Goal: Navigation & Orientation: Find specific page/section

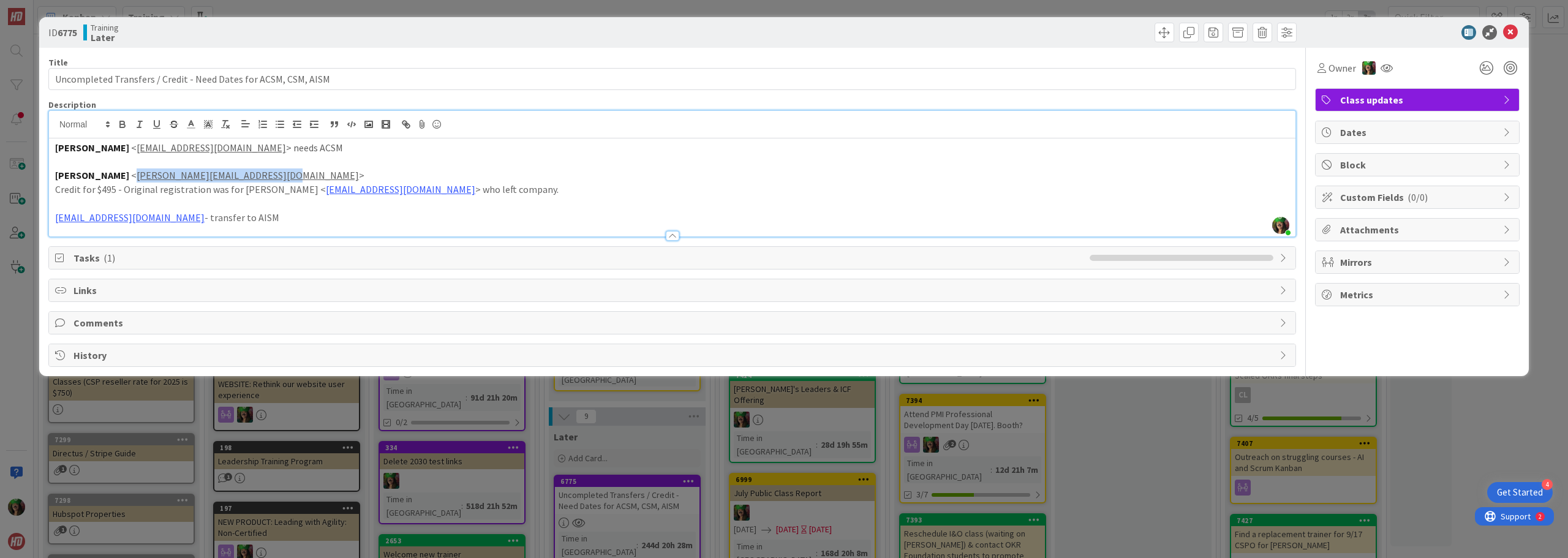
scroll to position [184, 0]
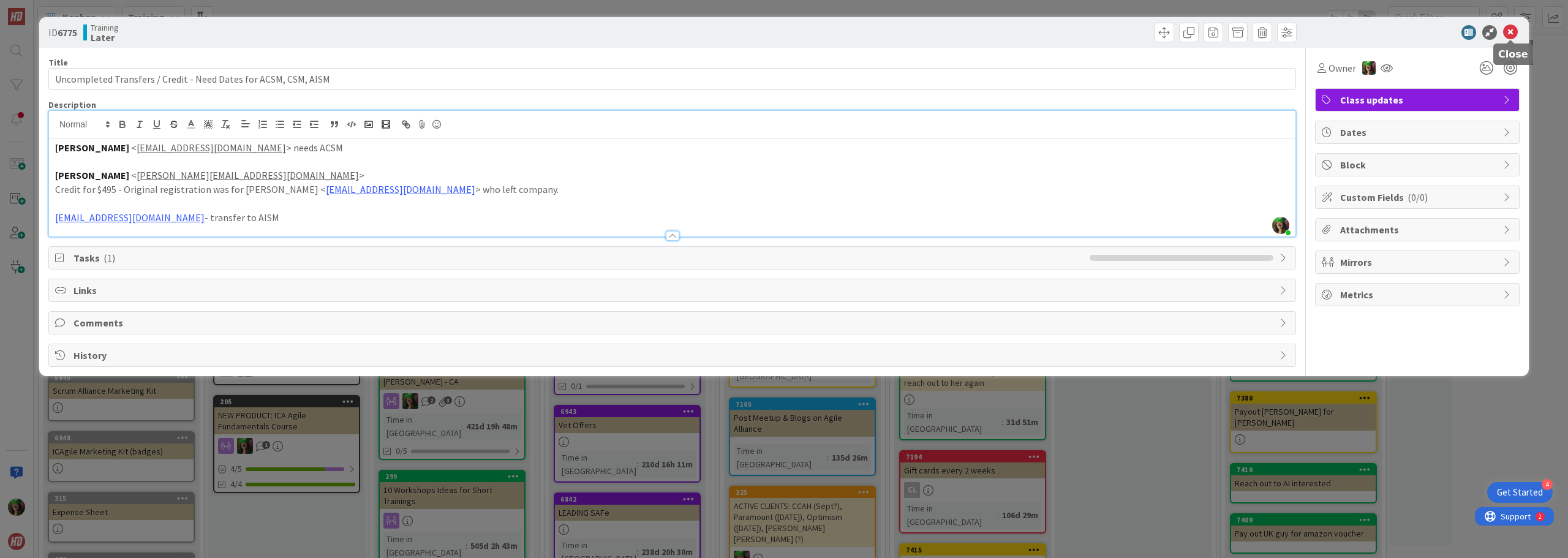
click at [1510, 27] on icon at bounding box center [1511, 32] width 15 height 15
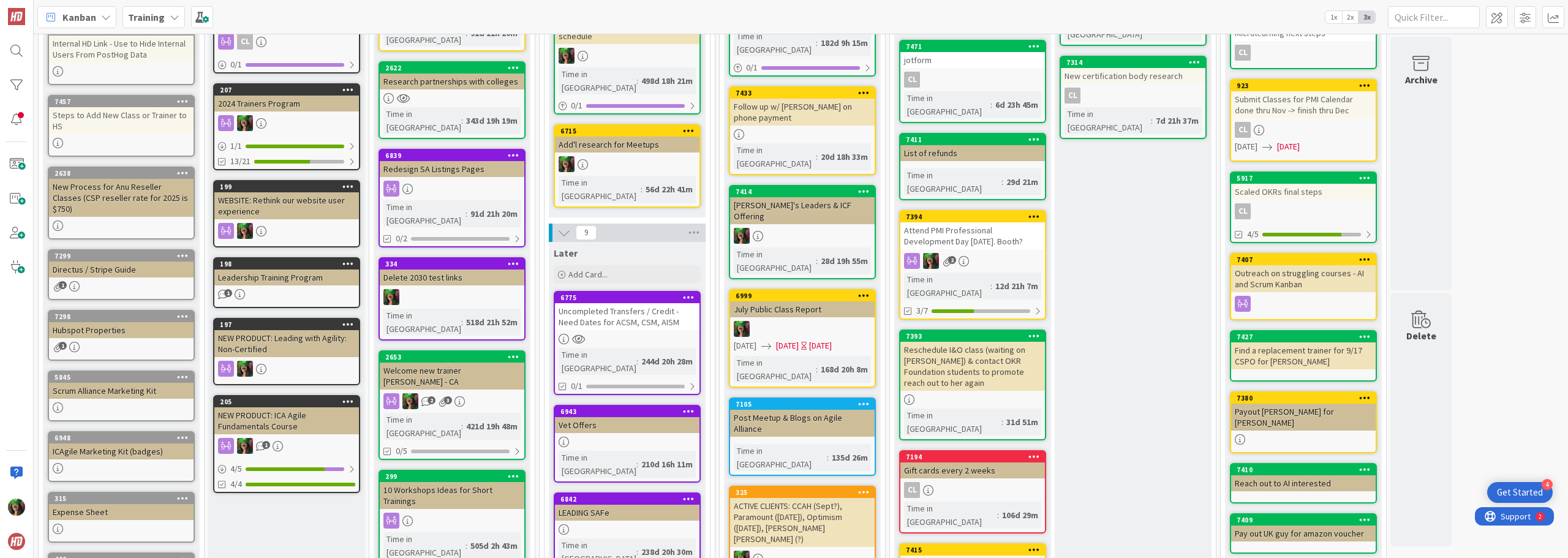
click at [157, 23] on span "Training" at bounding box center [146, 17] width 37 height 15
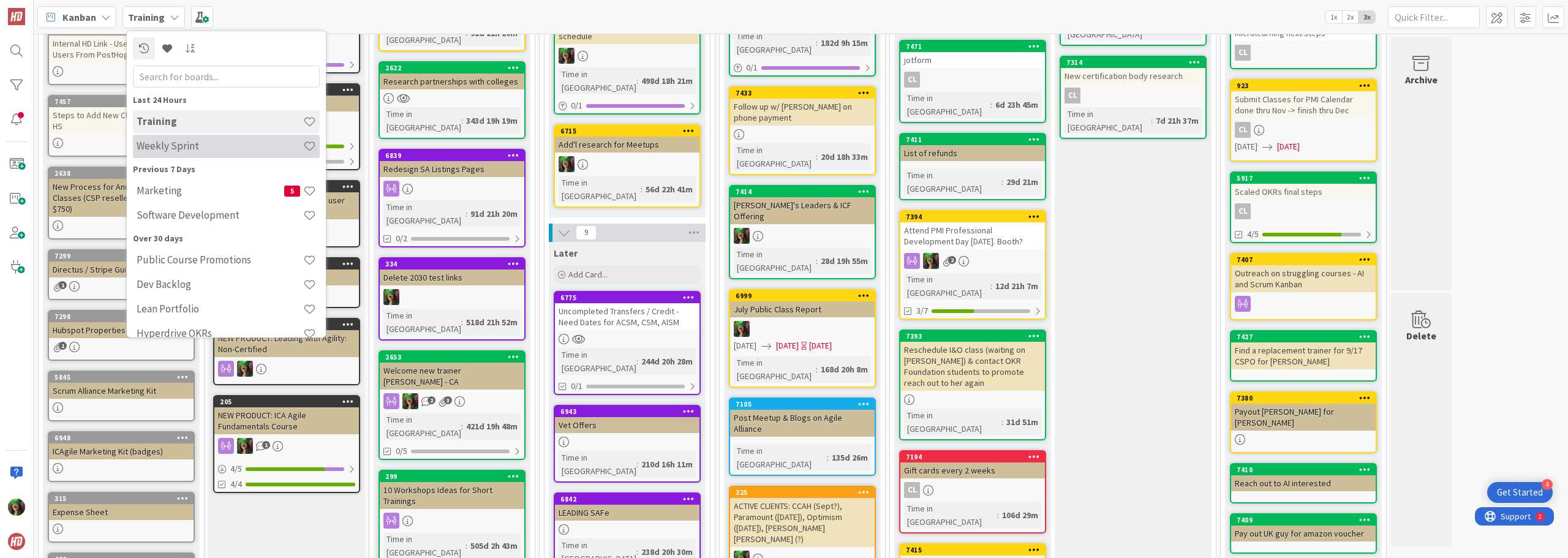
click at [191, 147] on h4 "Weekly Sprint" at bounding box center [219, 146] width 166 height 12
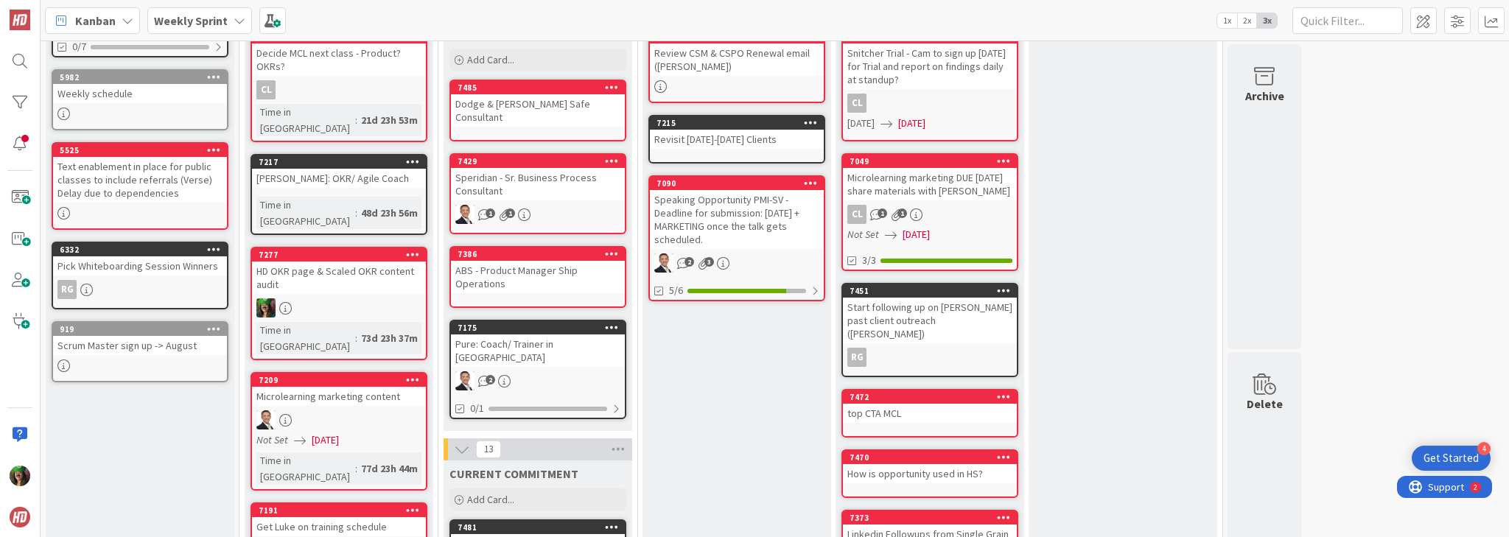
scroll to position [147, 0]
drag, startPoint x: 1680, startPoint y: 4, endPoint x: 1150, endPoint y: 139, distance: 547.0
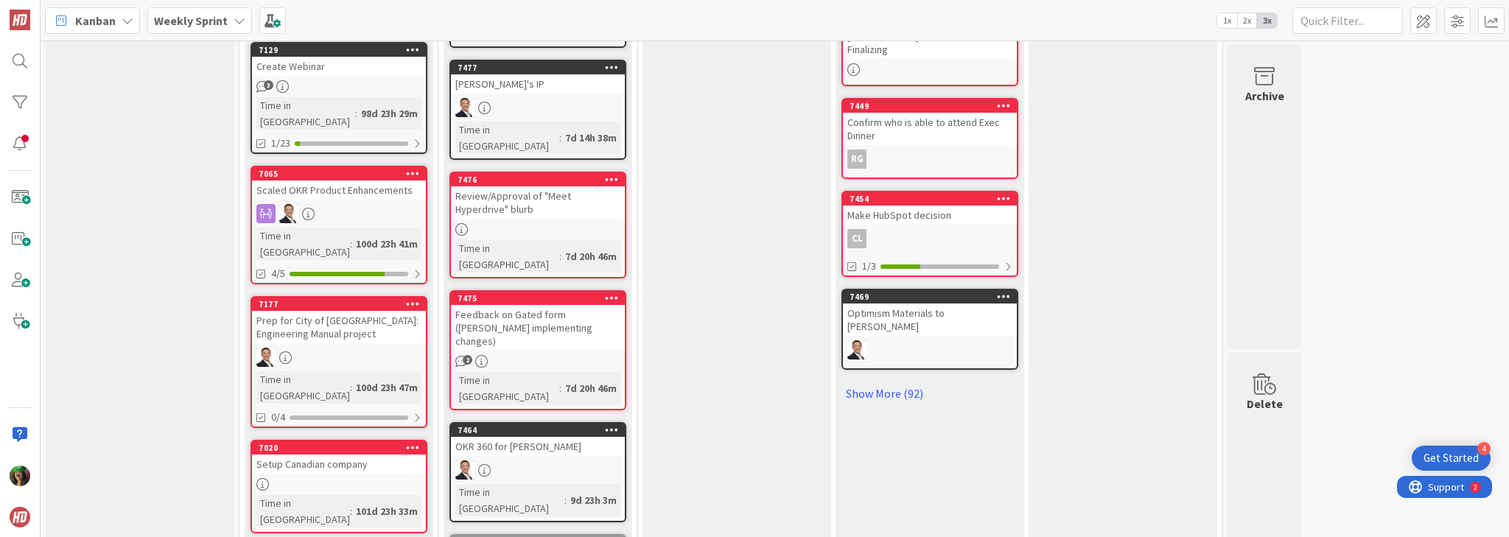
scroll to position [737, 0]
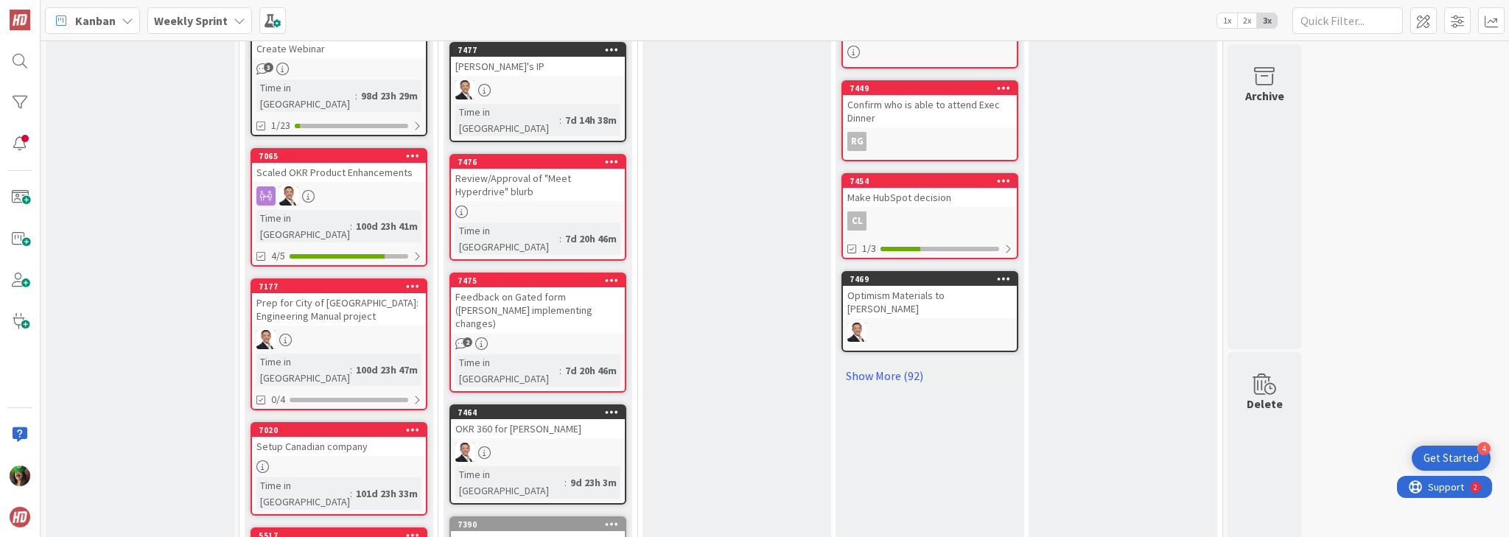
click at [497, 169] on div "Review/Approval of "Meet Hyperdrive" blurb" at bounding box center [538, 185] width 174 height 32
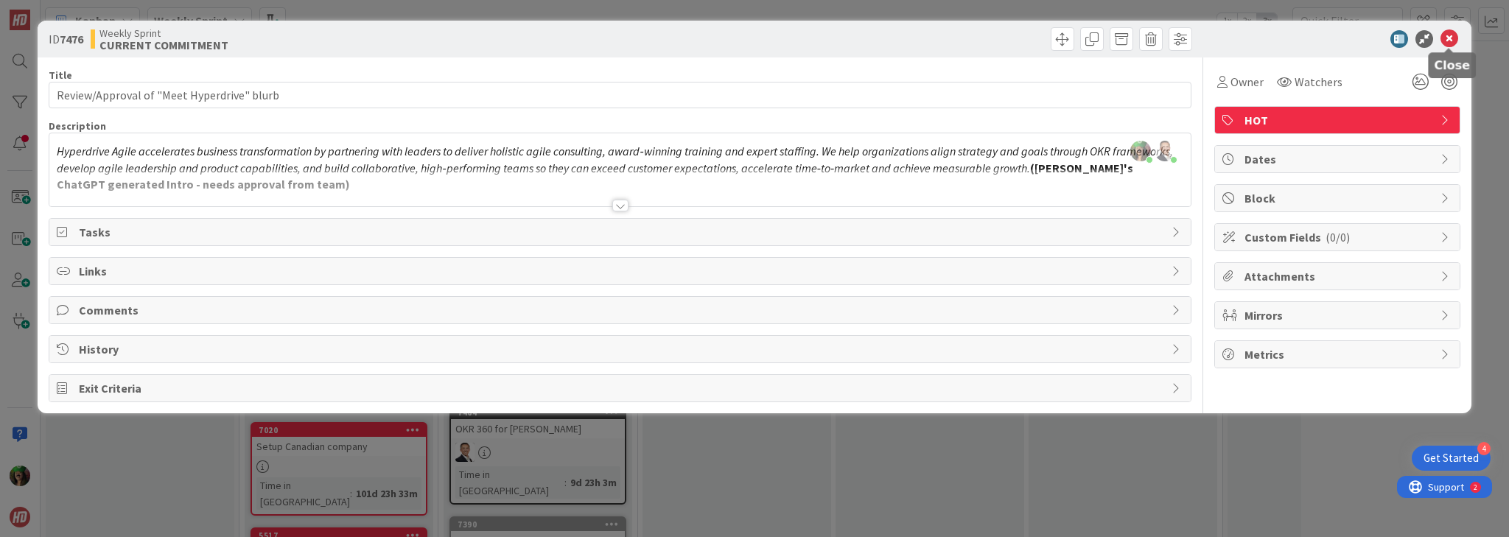
click at [1451, 39] on icon at bounding box center [1450, 39] width 18 height 18
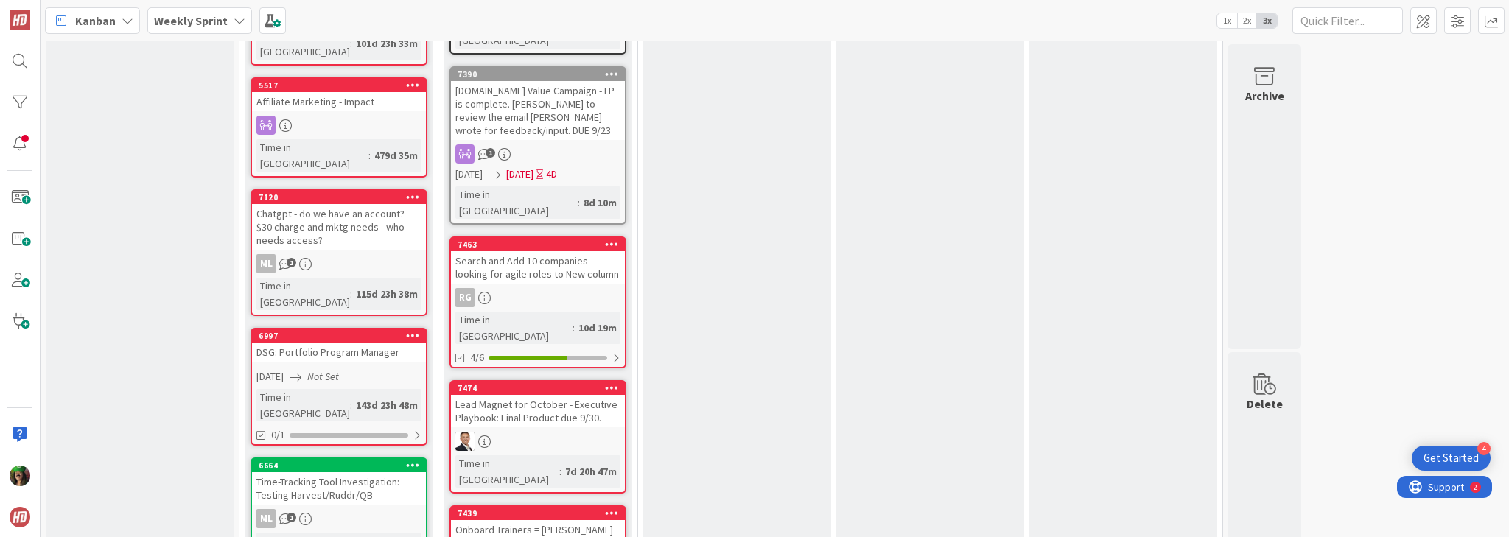
scroll to position [1209, 0]
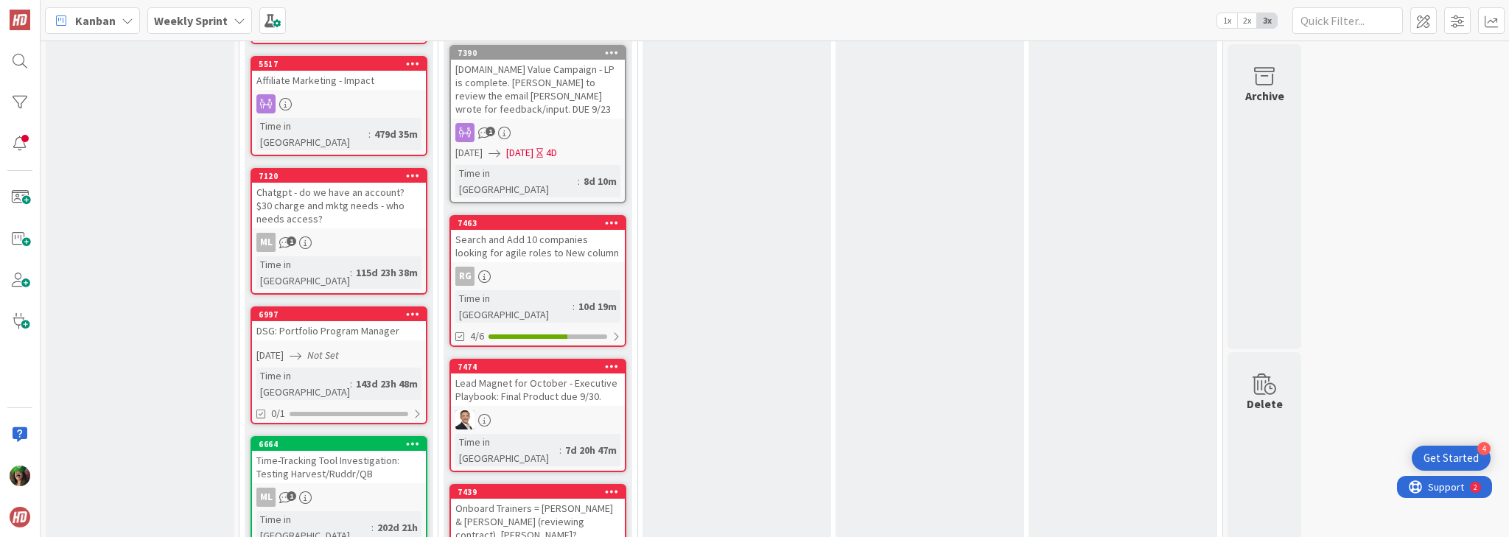
click at [572, 267] on div "RG" at bounding box center [538, 276] width 174 height 19
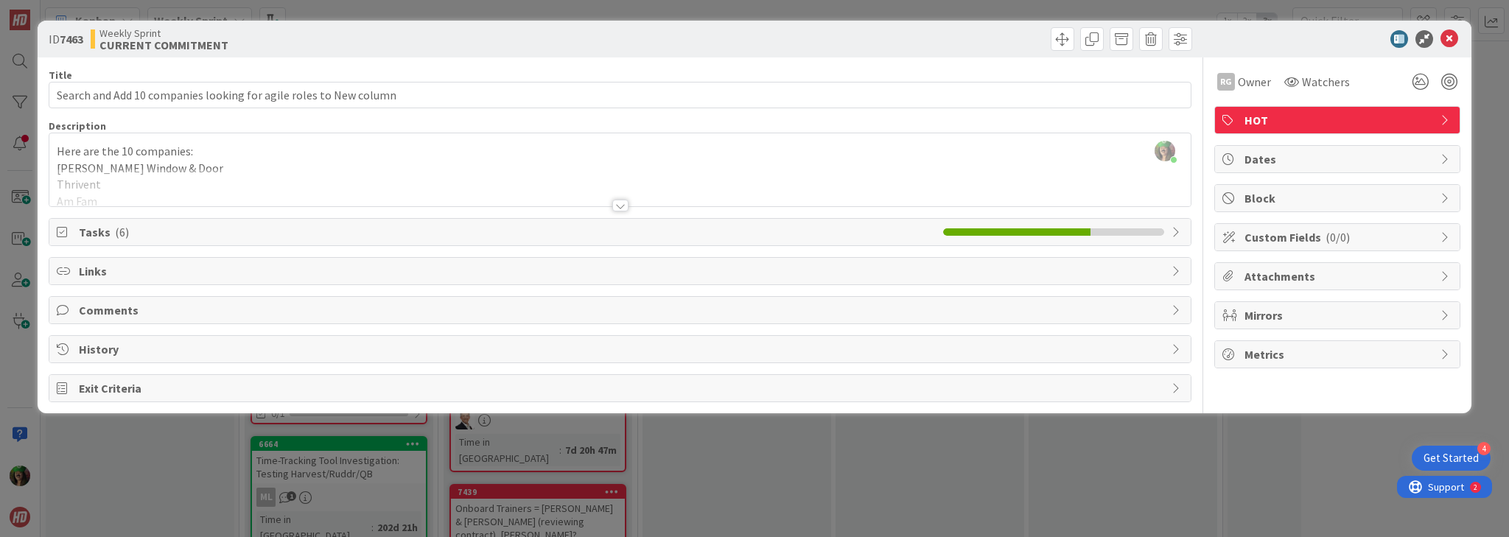
click at [510, 227] on span "Tasks ( 6 )" at bounding box center [507, 232] width 857 height 18
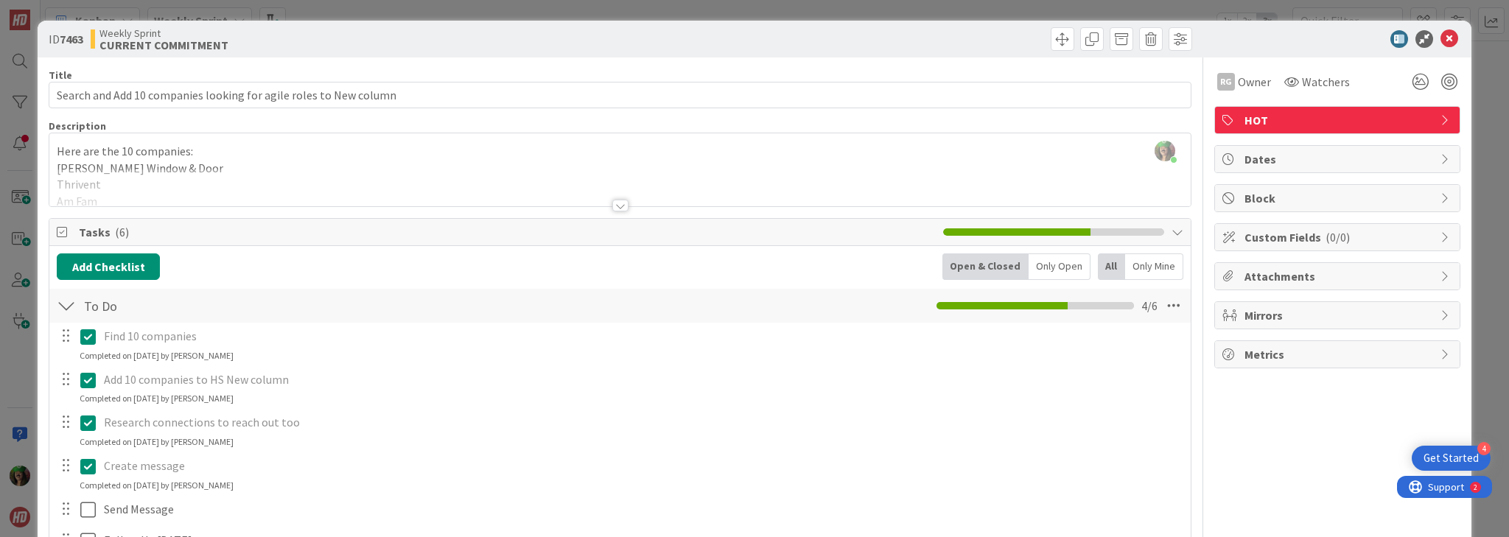
scroll to position [59, 0]
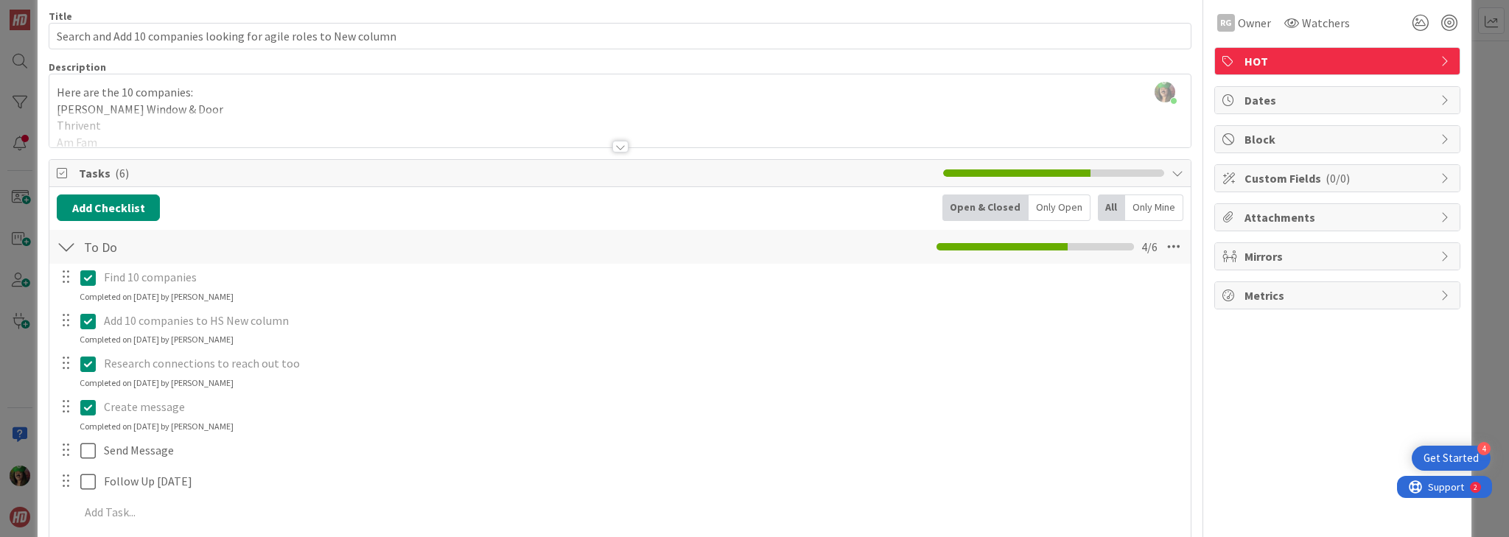
click at [612, 150] on div at bounding box center [620, 147] width 16 height 12
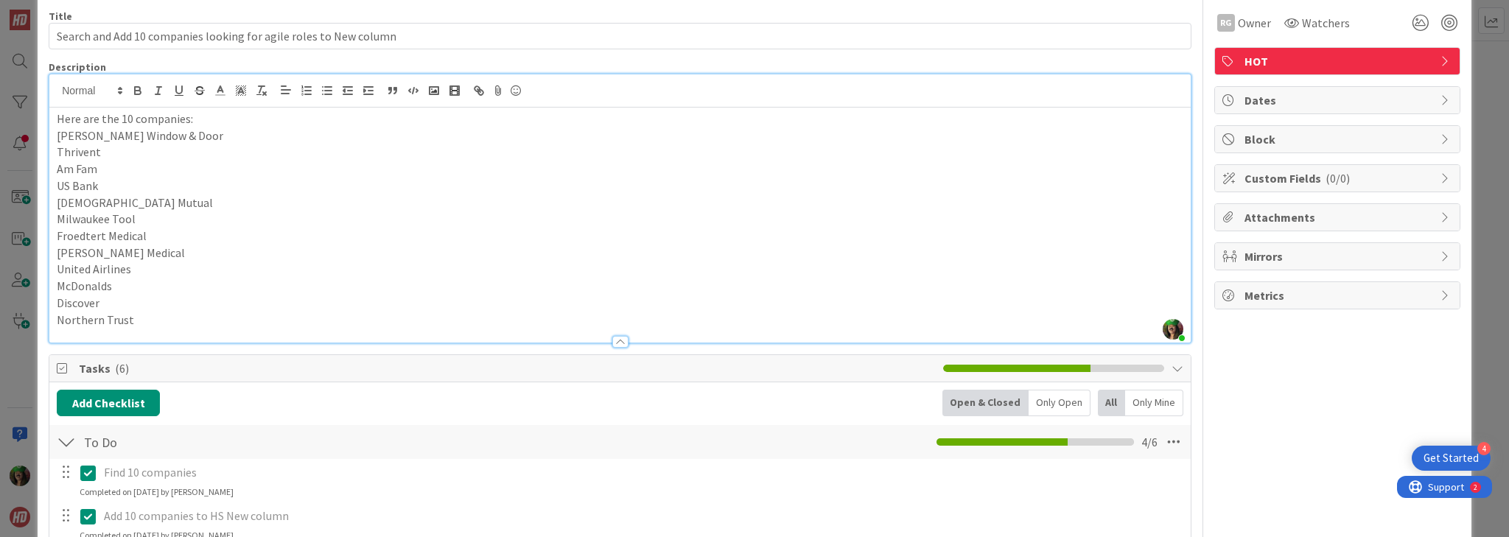
scroll to position [236, 0]
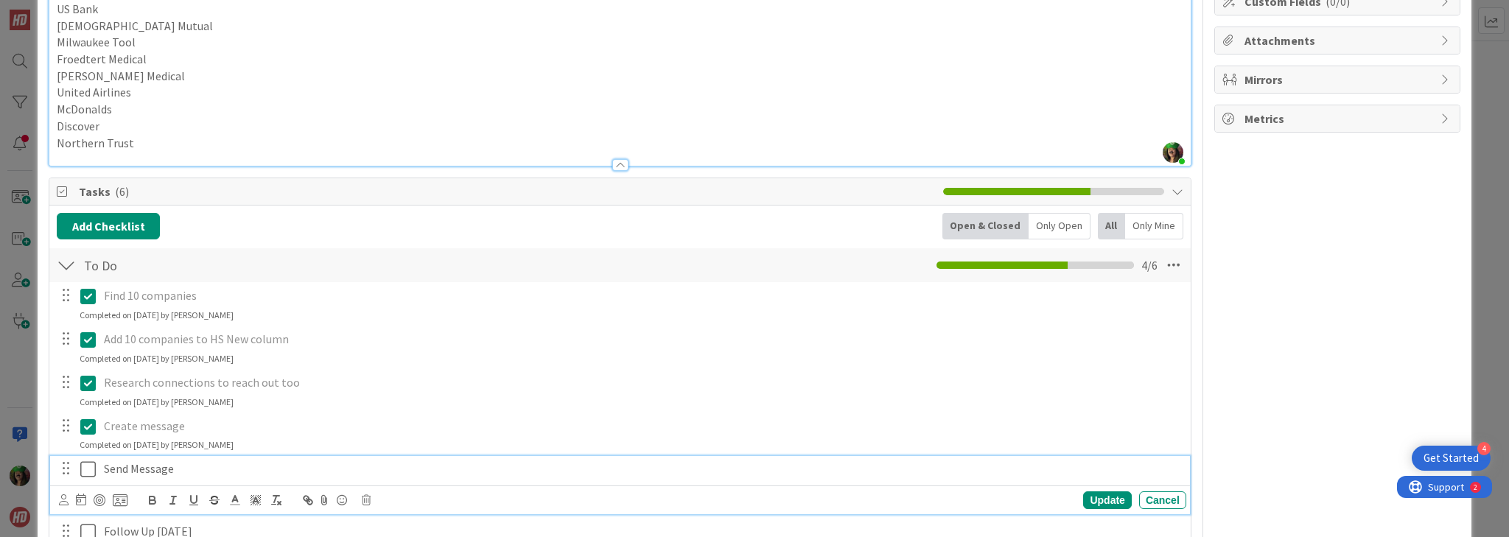
click at [86, 469] on icon at bounding box center [87, 470] width 15 height 18
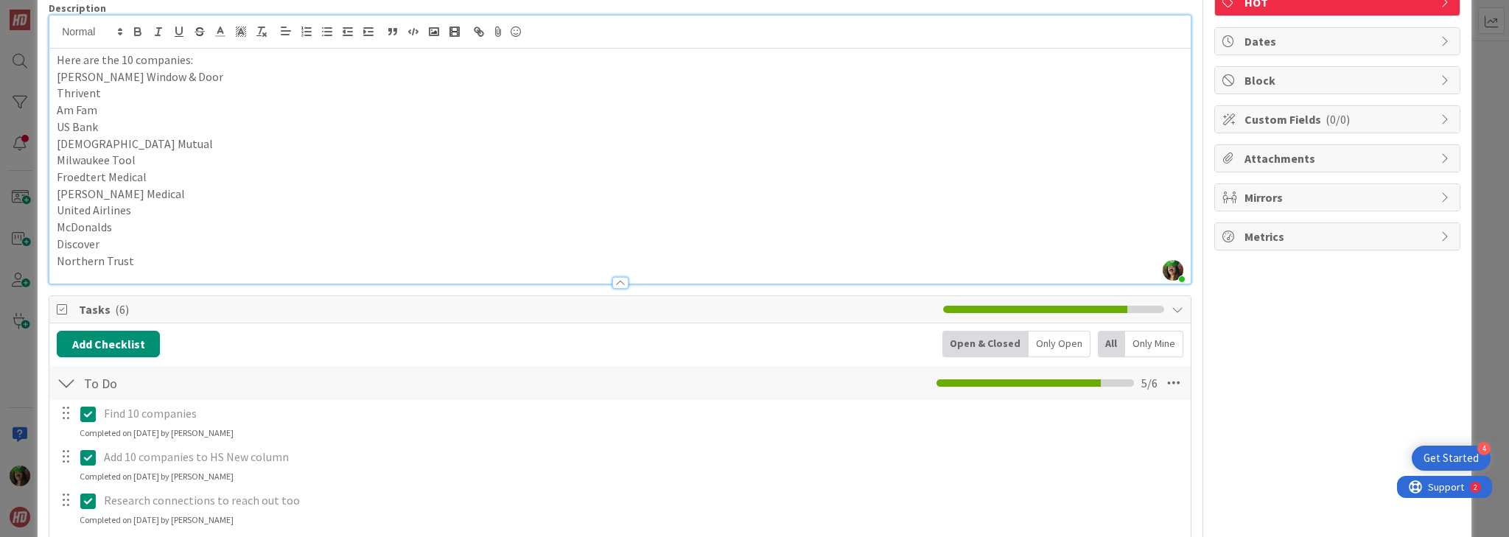
scroll to position [0, 0]
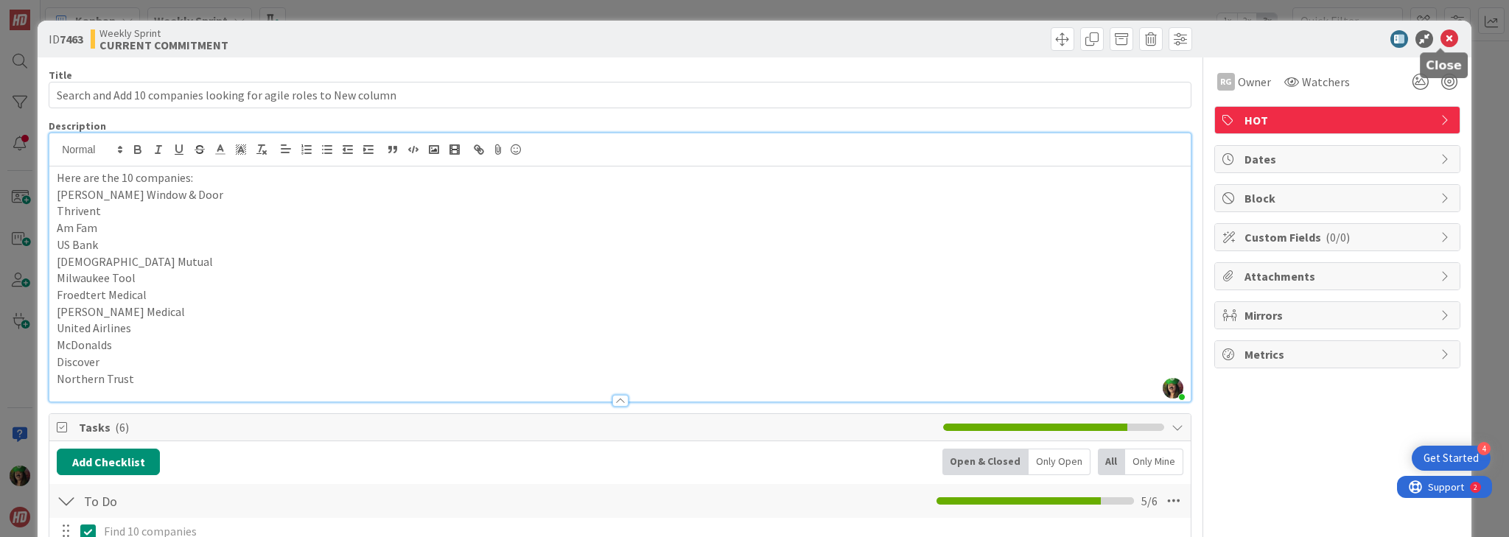
click at [1444, 35] on icon at bounding box center [1450, 39] width 18 height 18
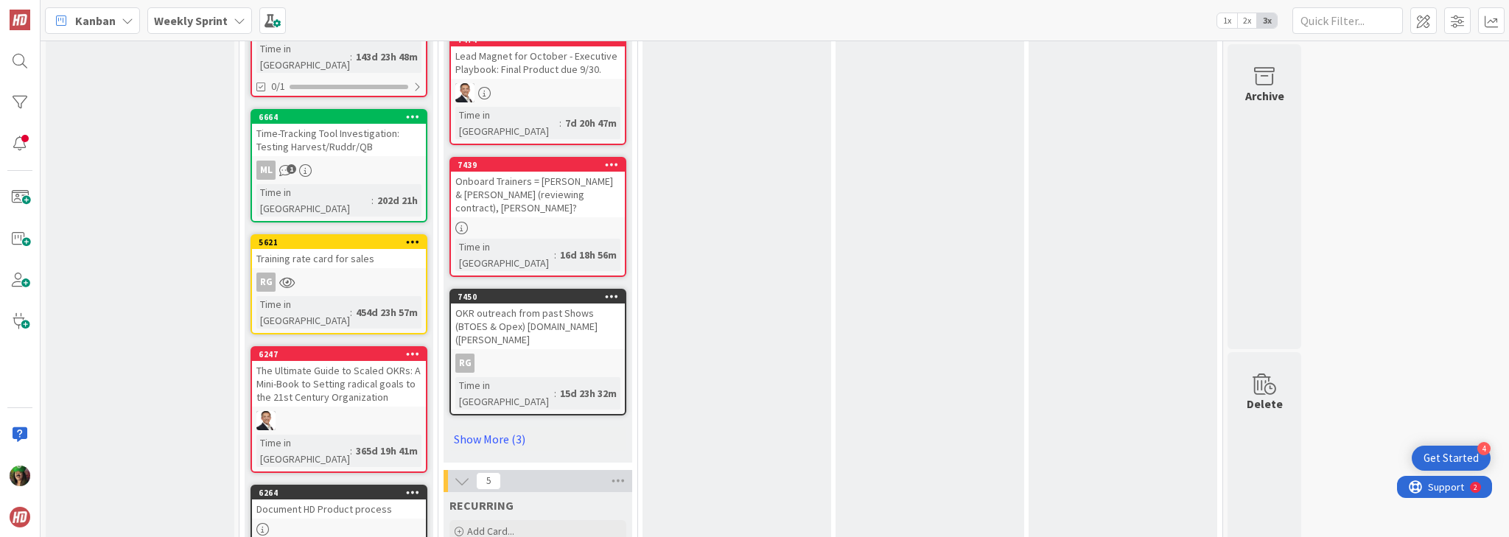
scroll to position [1562, 0]
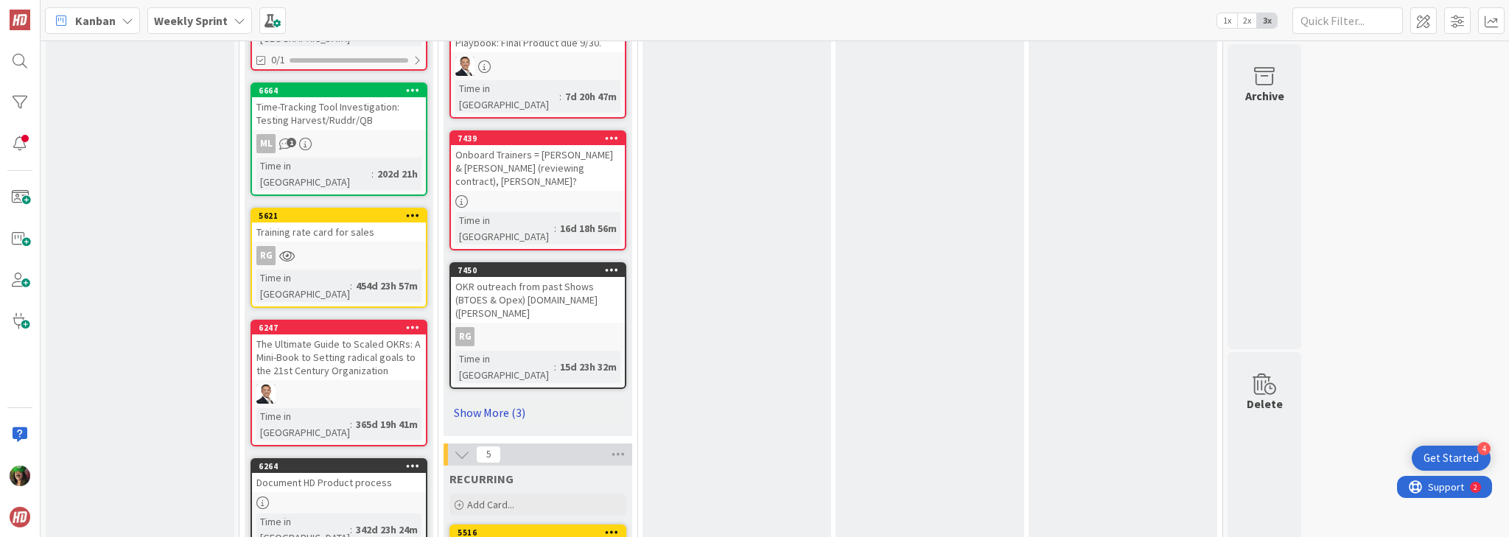
click at [488, 401] on link "Show More (3)" at bounding box center [538, 413] width 177 height 24
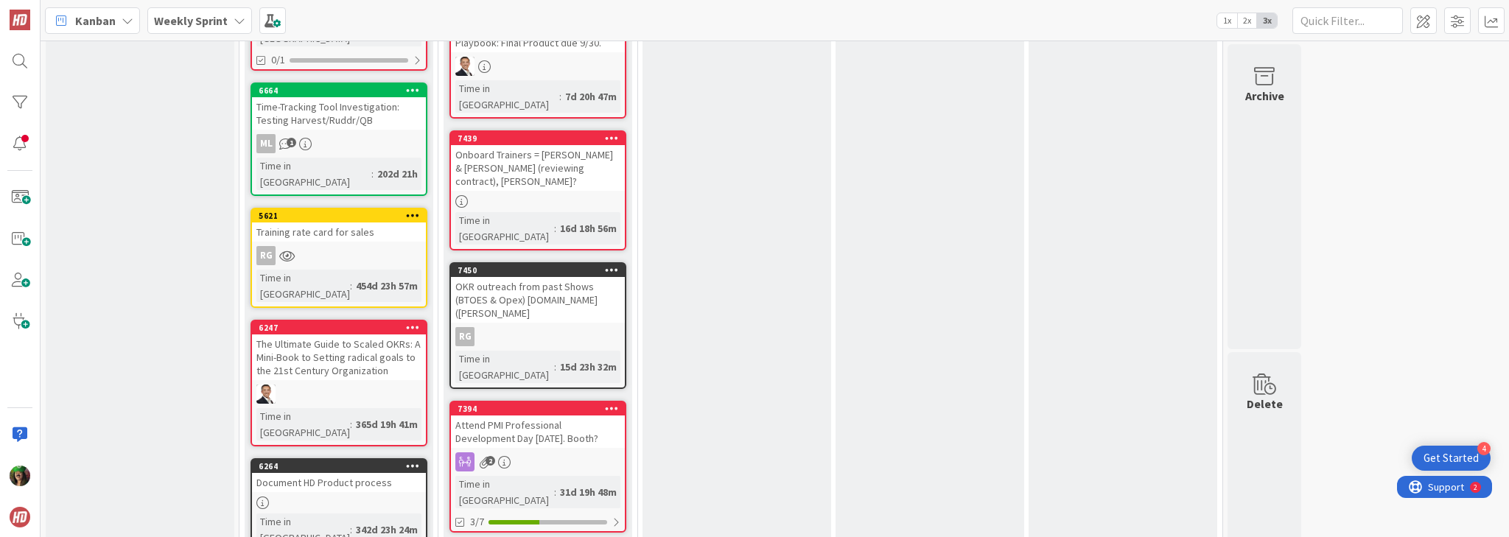
scroll to position [1621, 0]
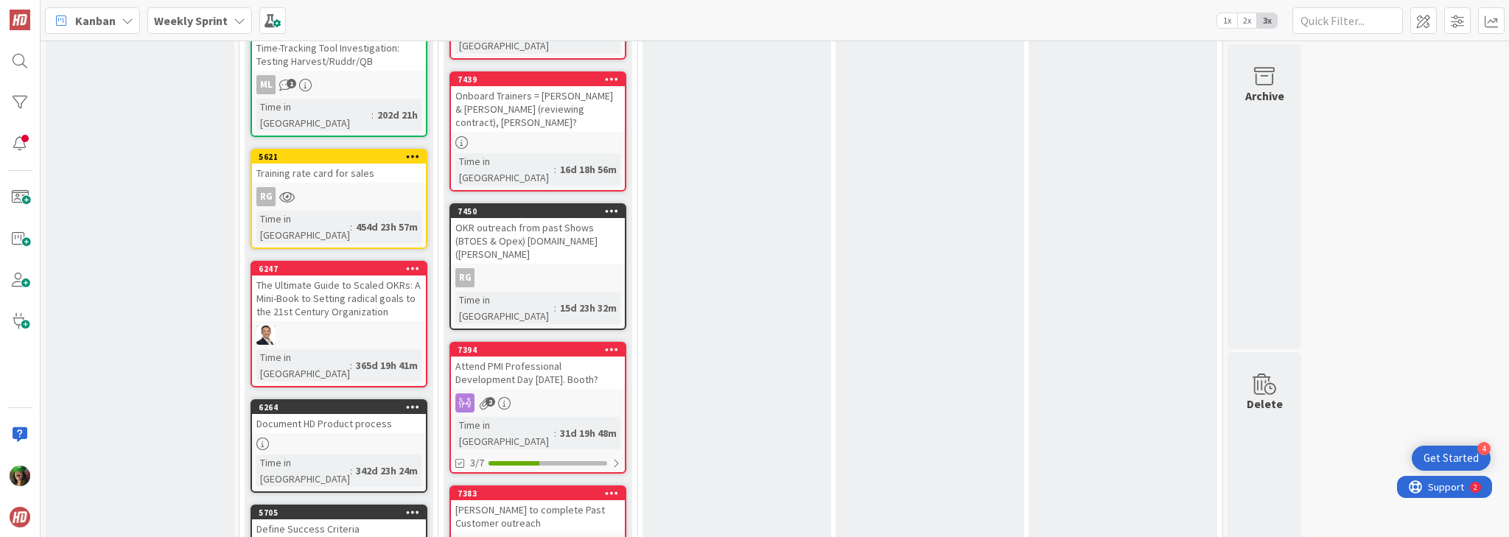
click at [565, 425] on div "31d 19h 48m" at bounding box center [588, 433] width 64 height 16
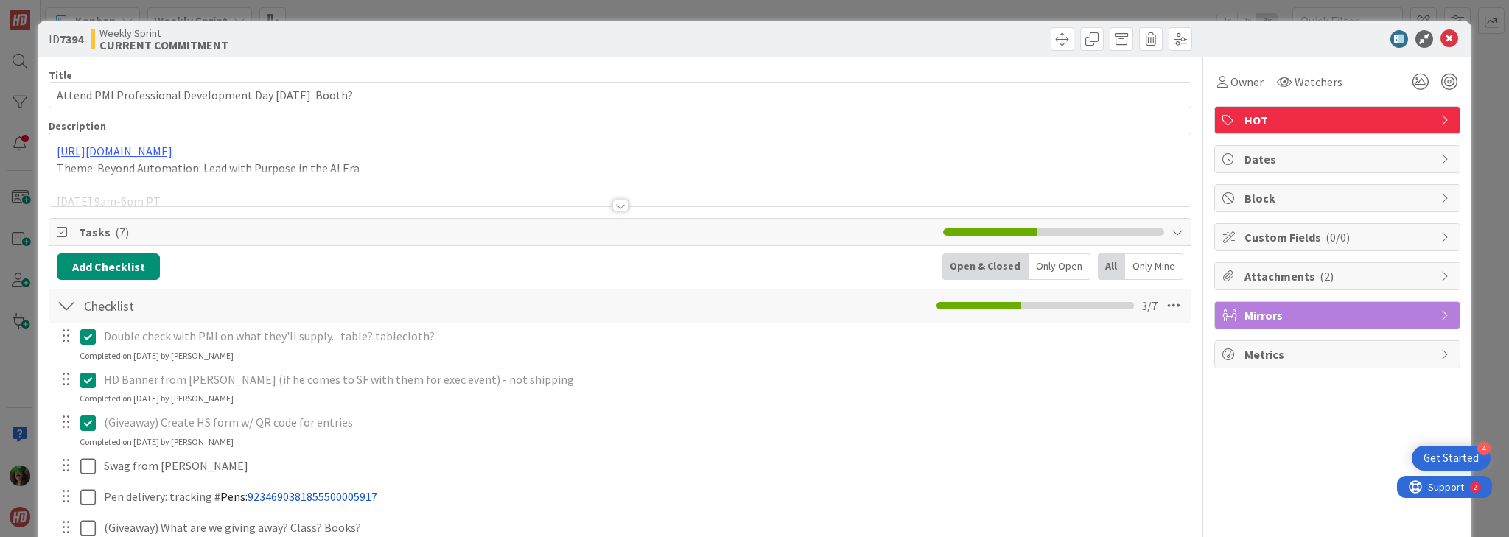
click at [228, 173] on div at bounding box center [620, 188] width 1142 height 38
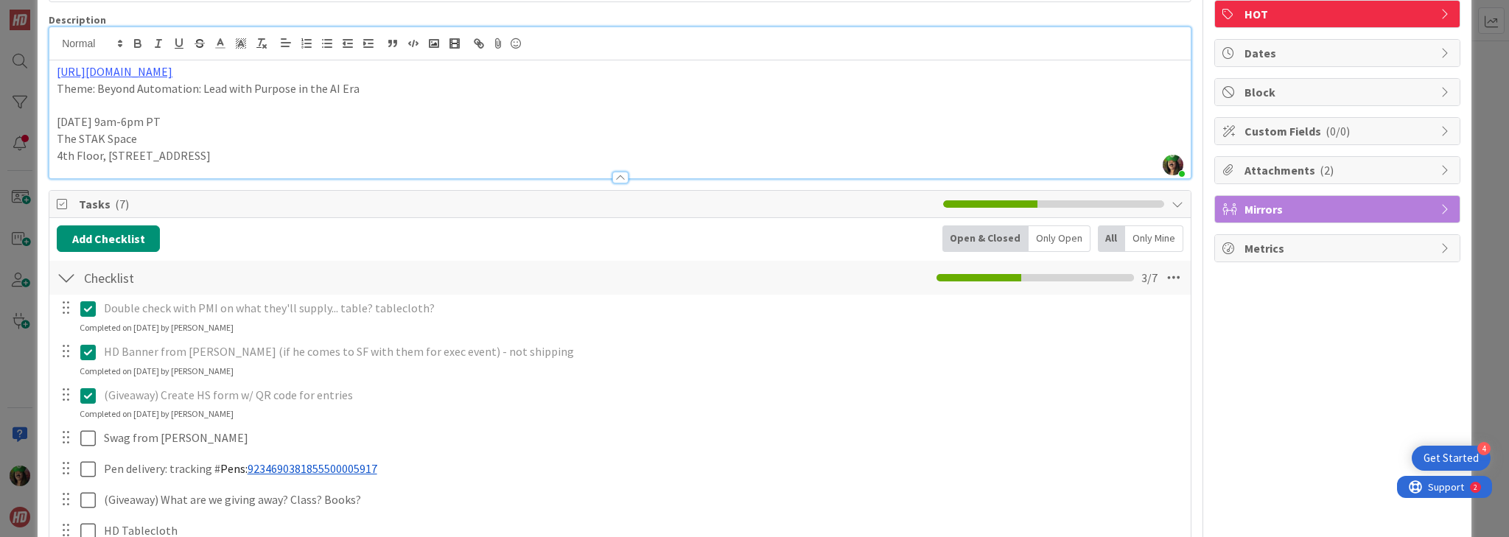
scroll to position [345, 0]
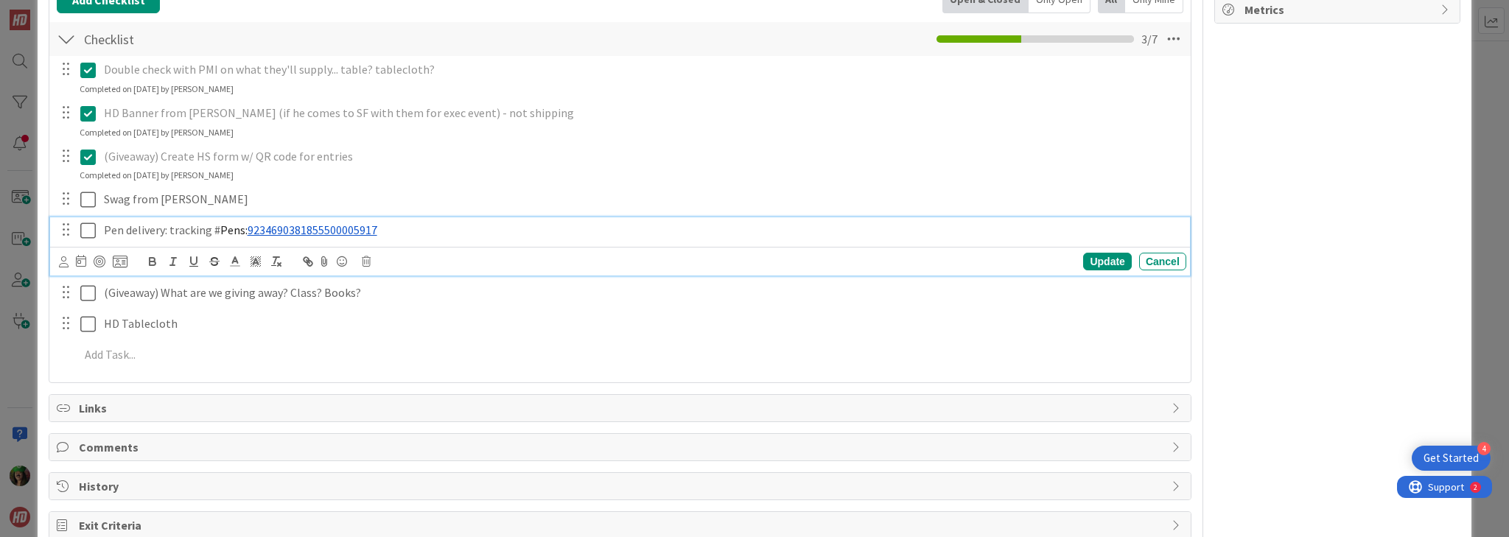
click at [297, 228] on link "9234690381855500005917" at bounding box center [313, 230] width 130 height 15
click at [289, 258] on link "[URL][DOMAIN_NAME]" at bounding box center [277, 258] width 101 height 19
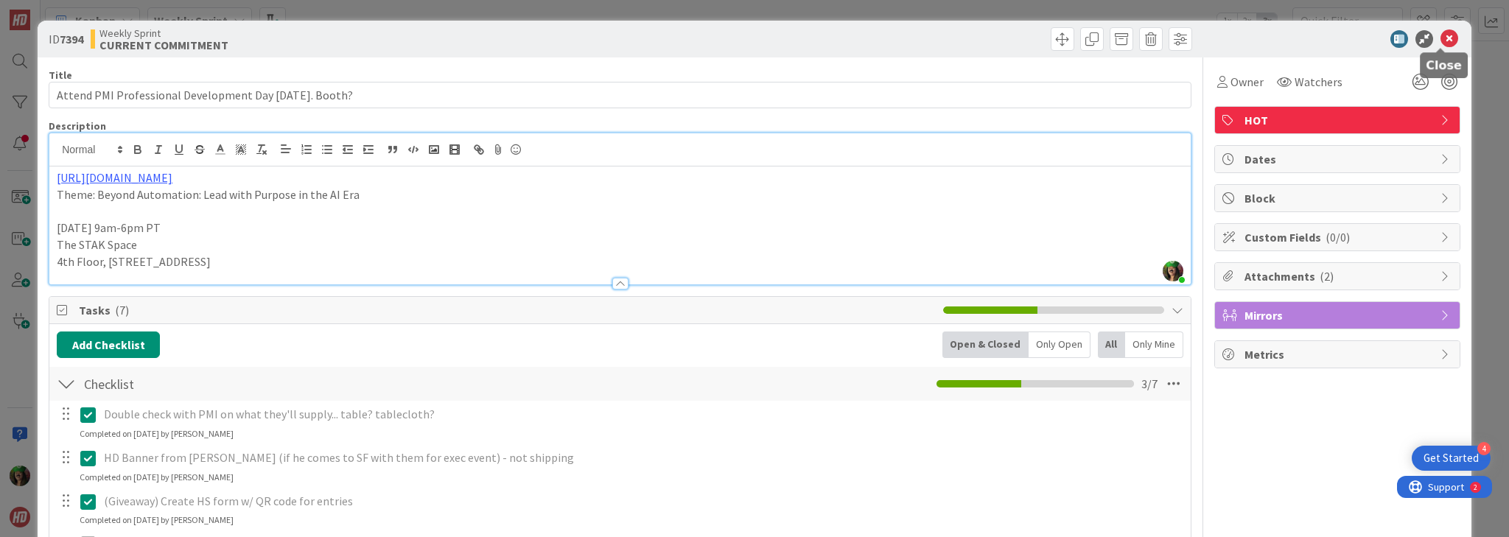
click at [1445, 38] on icon at bounding box center [1450, 39] width 18 height 18
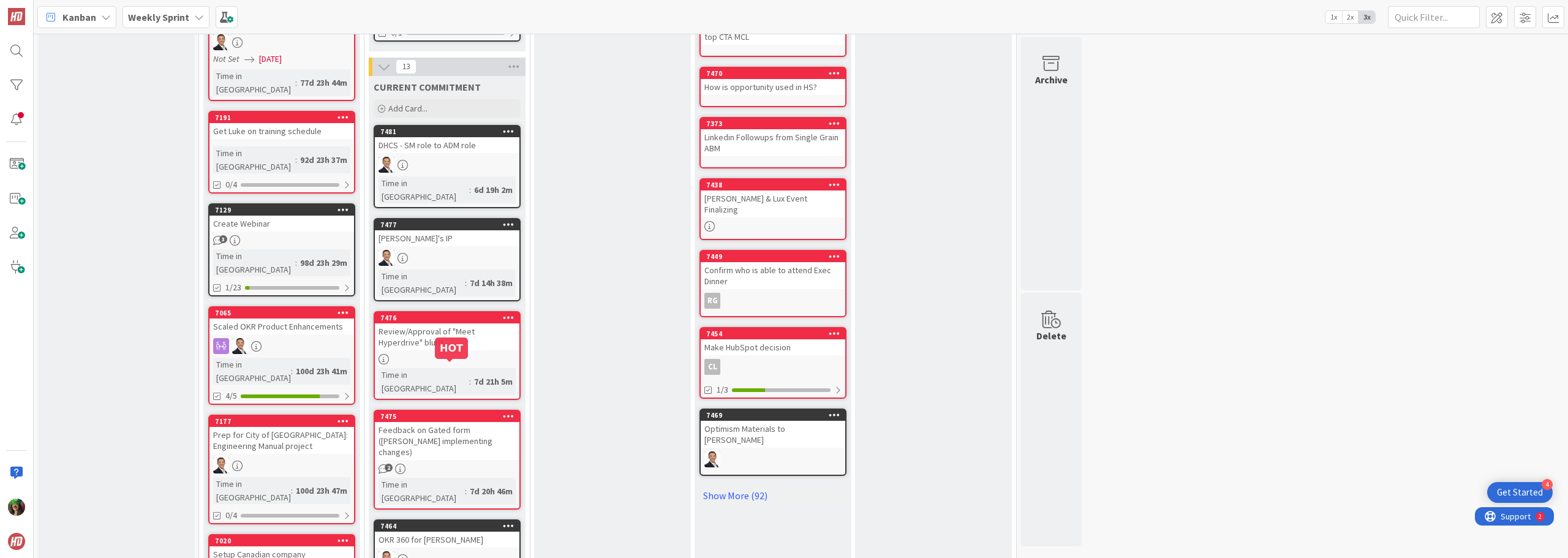
scroll to position [417, 0]
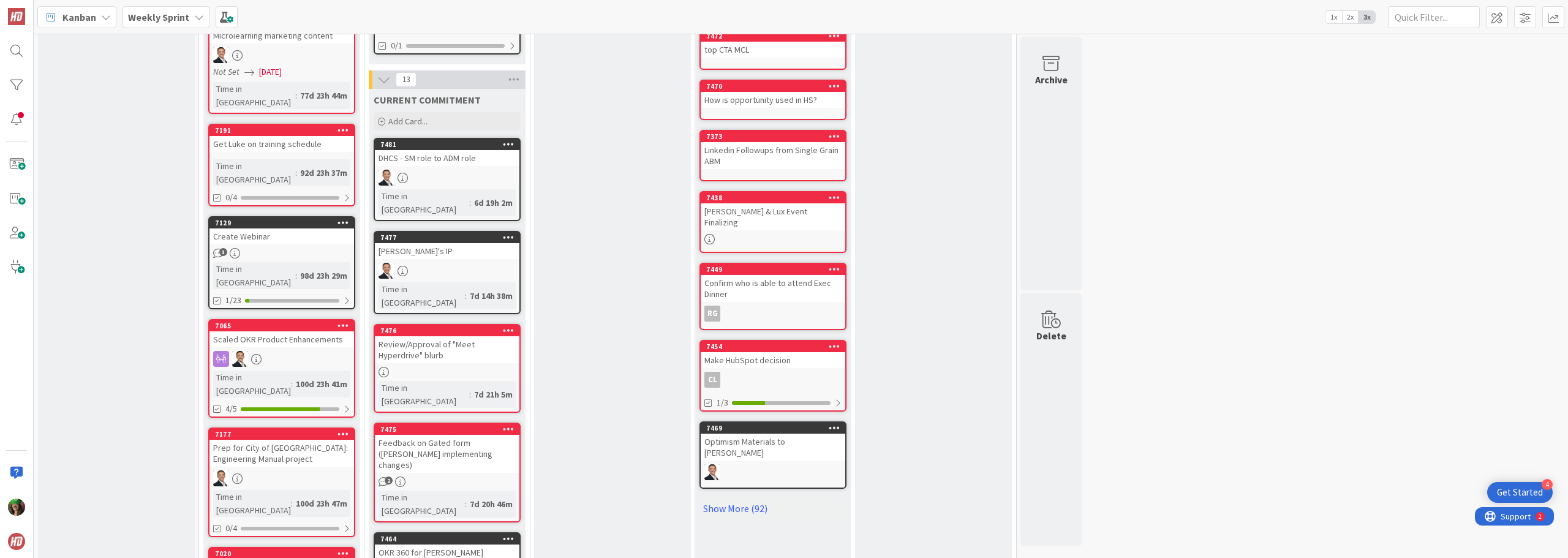
click at [428, 324] on link "7476 Review/Approval of "Meet Hyperdrive" blurb Time in Column : 7d 21h 5m" at bounding box center [447, 368] width 147 height 89
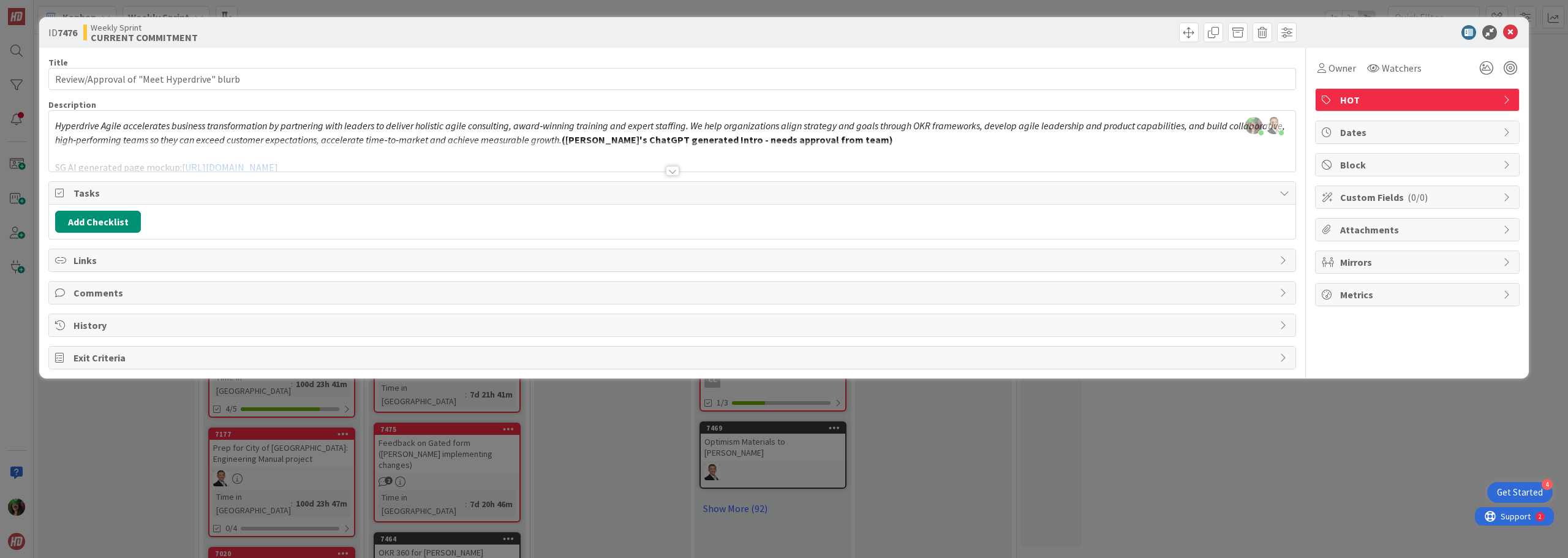
click at [672, 172] on div at bounding box center [672, 171] width 13 height 10
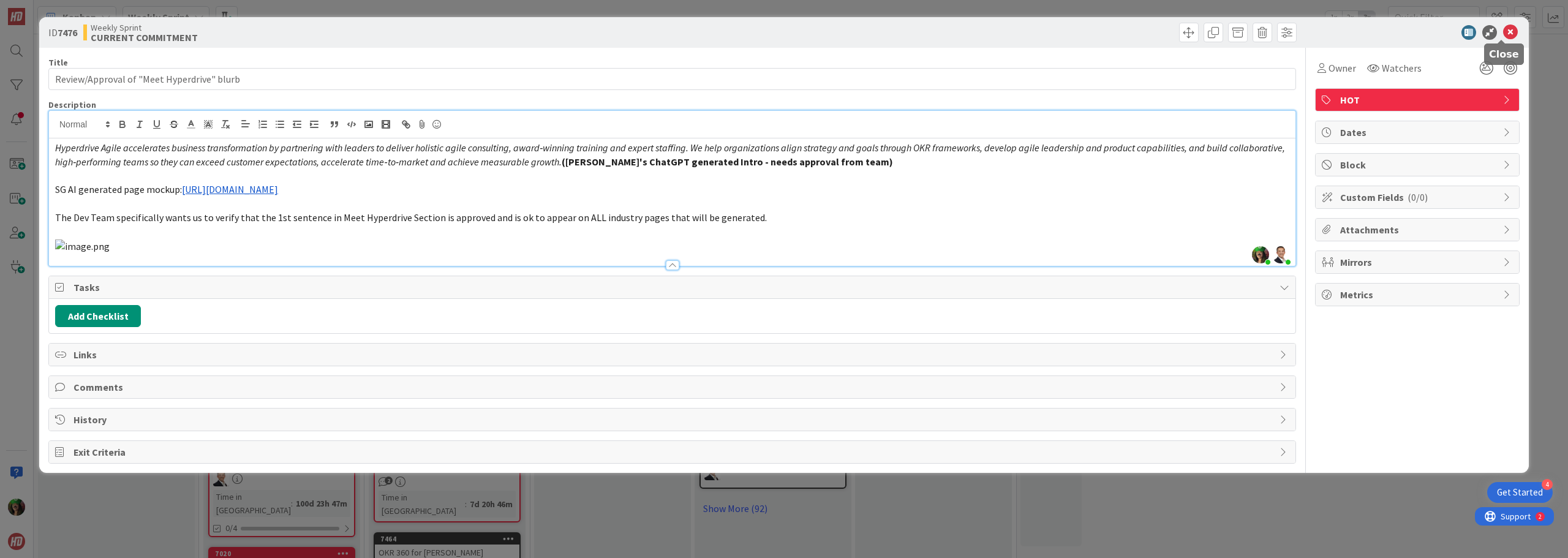
click at [1503, 37] on icon at bounding box center [1511, 32] width 15 height 15
